Goal: Transaction & Acquisition: Purchase product/service

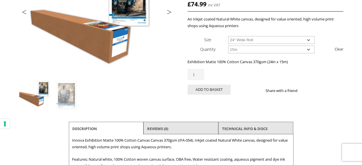
scroll to position [86, 0]
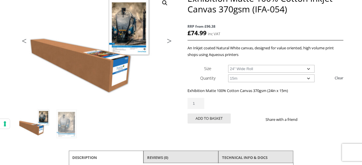
click at [290, 78] on select "Choose an option 15m" at bounding box center [271, 78] width 86 height 8
click at [259, 110] on div "Exhibition Matte 100% Cotton Inkjet Canvas 370gsm (IFA-054) quantity 1 Add to b…" at bounding box center [264, 113] width 155 height 30
click at [259, 109] on div "Exhibition Matte 100% Cotton Inkjet Canvas 370gsm (IFA-054) quantity 1 Add to b…" at bounding box center [264, 113] width 155 height 30
click at [258, 69] on select "Choose an option 17" Wide Roll 24" Wide Roll 36" Wide Roll 44" Wide Roll 60" Wi…" at bounding box center [271, 69] width 86 height 8
click at [228, 65] on select "Choose an option 17" Wide Roll 24" Wide Roll 36" Wide Roll 44" Wide Roll 60" Wi…" at bounding box center [271, 69] width 86 height 8
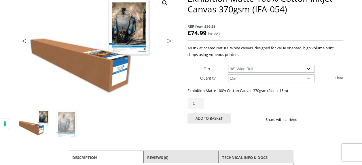
select select "36-wide-roll"
click at [254, 79] on select "Choose an option 15m" at bounding box center [271, 78] width 86 height 8
select select
click at [228, 74] on select "Choose an option 15m" at bounding box center [271, 78] width 86 height 8
select select "36-wide-roll"
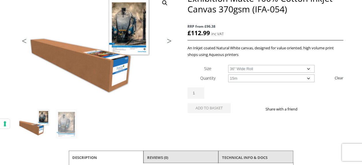
click at [246, 79] on select "Choose an option 15m" at bounding box center [271, 78] width 86 height 8
select select "15m"
click at [228, 74] on select "Choose an option 15m" at bounding box center [271, 78] width 86 height 8
select select "36-wide-roll"
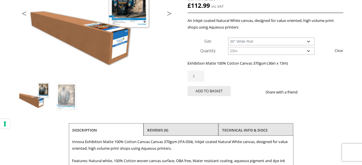
scroll to position [115, 0]
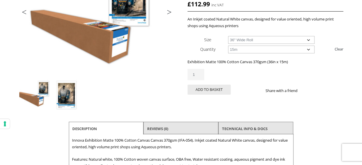
click at [72, 94] on img at bounding box center [66, 94] width 31 height 31
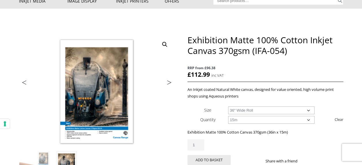
scroll to position [58, 0]
